Goal: Transaction & Acquisition: Purchase product/service

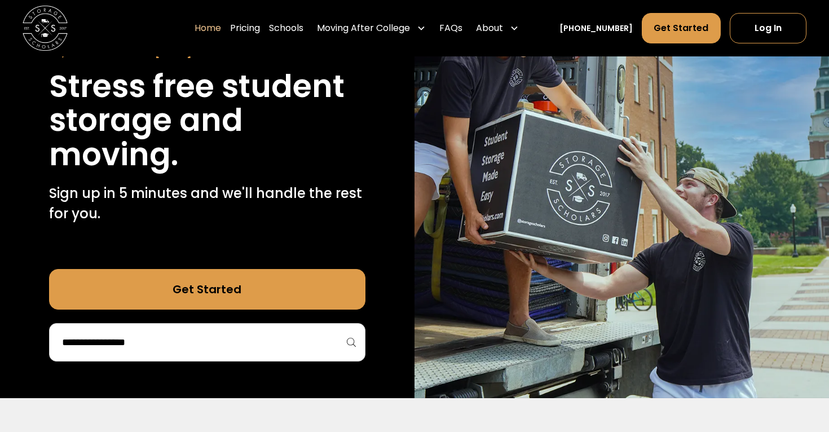
scroll to position [151, 0]
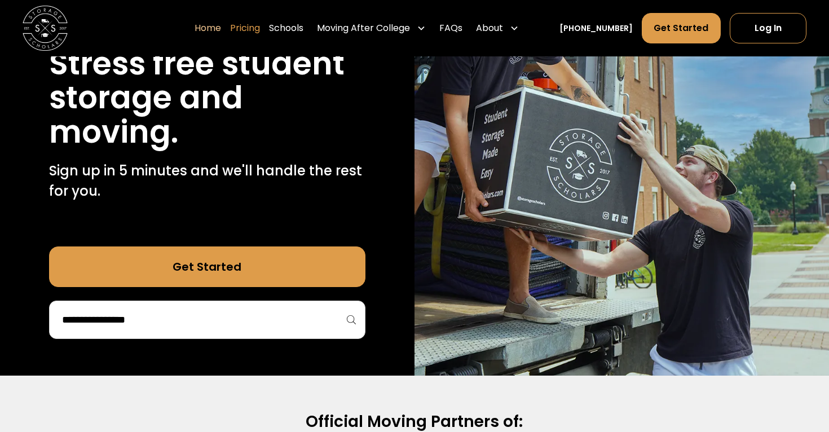
click at [260, 29] on link "Pricing" at bounding box center [245, 28] width 30 height 32
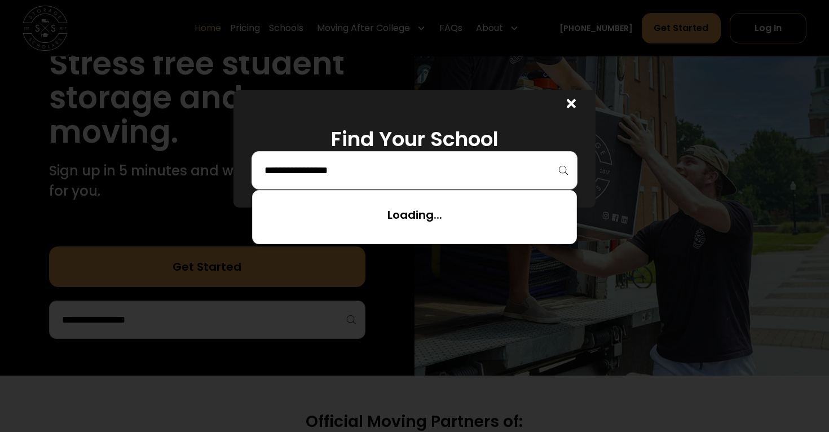
click at [465, 171] on input "search" at bounding box center [414, 170] width 302 height 19
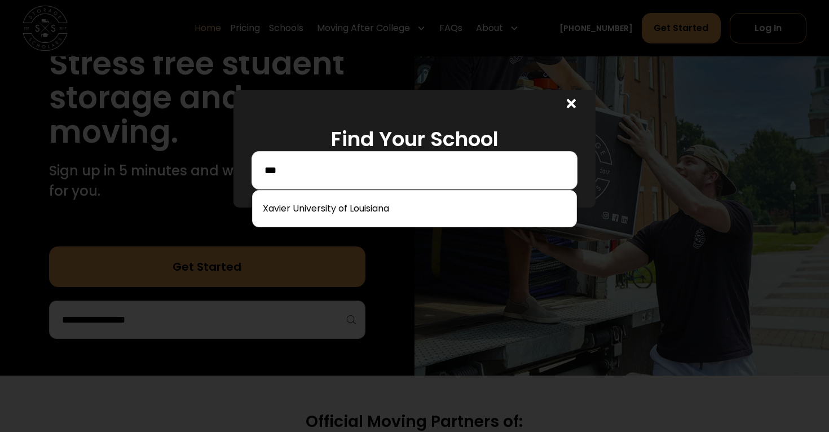
type input "***"
drag, startPoint x: 465, startPoint y: 171, endPoint x: 436, endPoint y: 205, distance: 44.5
click at [436, 205] on link at bounding box center [414, 208] width 315 height 25
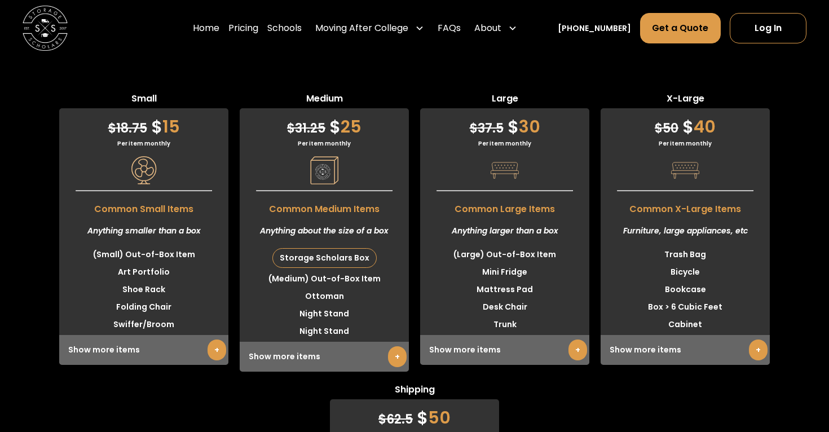
scroll to position [2888, 0]
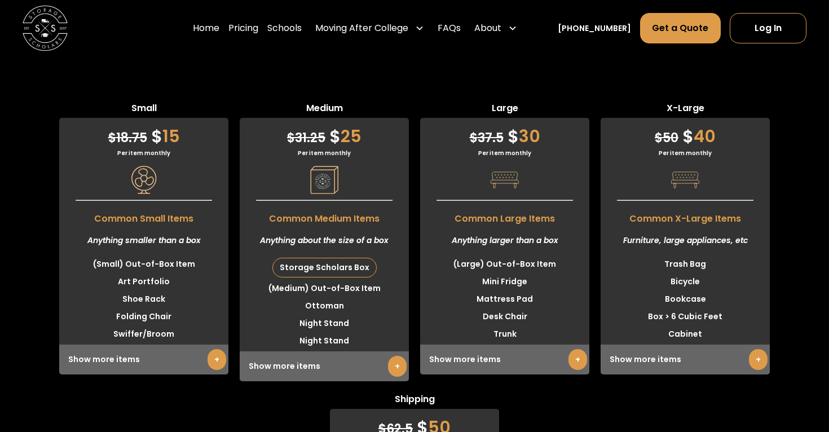
click at [499, 136] on span "$ 37.5" at bounding box center [487, 137] width 34 height 17
click at [576, 352] on link "+" at bounding box center [577, 359] width 19 height 21
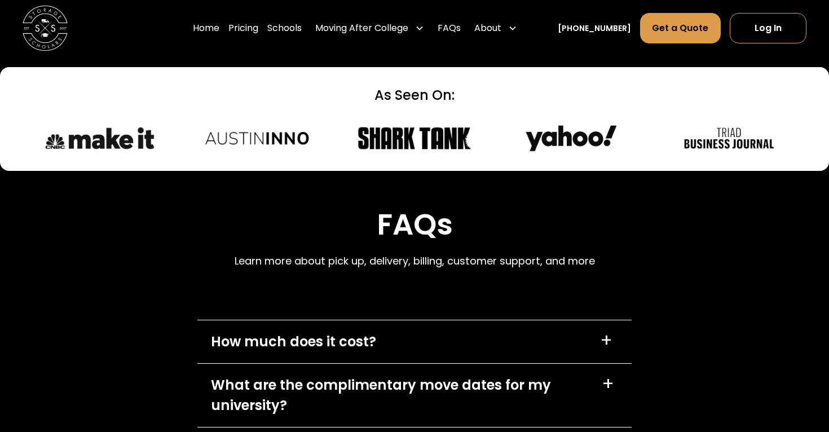
scroll to position [5015, 0]
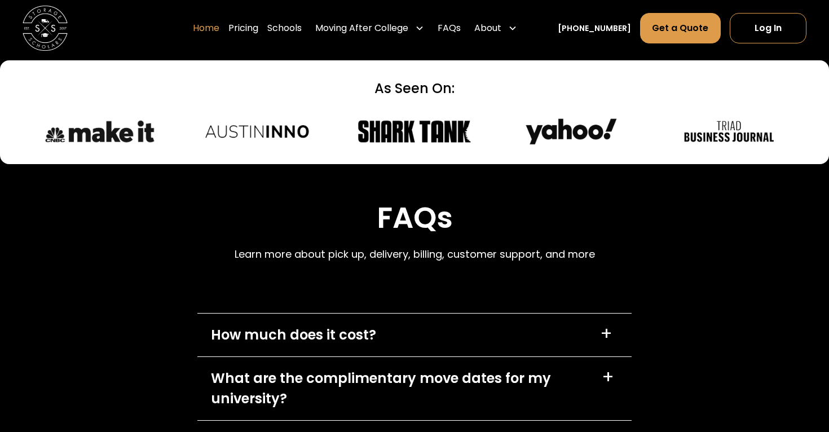
click at [219, 25] on link "Home" at bounding box center [206, 28] width 26 height 32
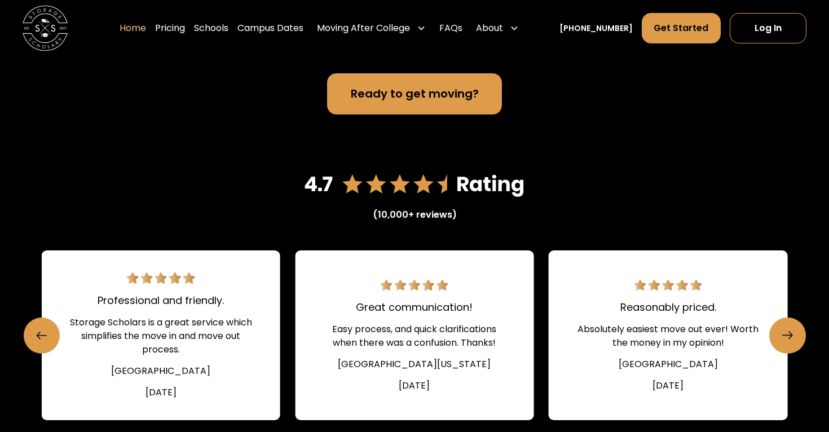
scroll to position [1447, 0]
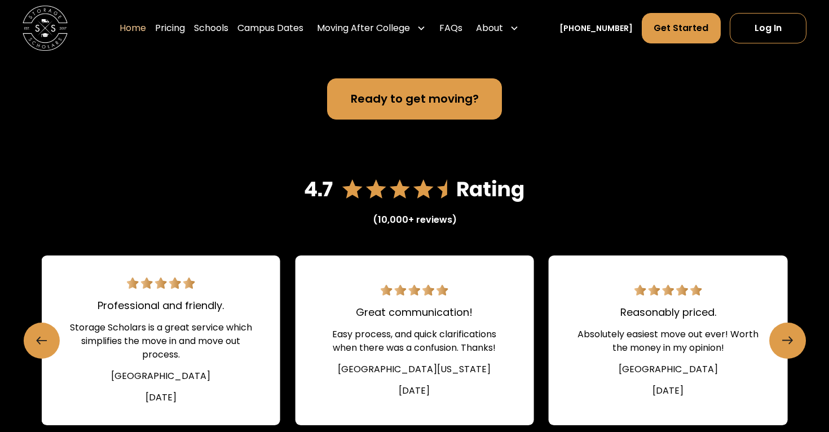
click at [381, 119] on link "Ready to get moving?" at bounding box center [414, 98] width 174 height 41
